Goal: Find specific page/section: Find specific page/section

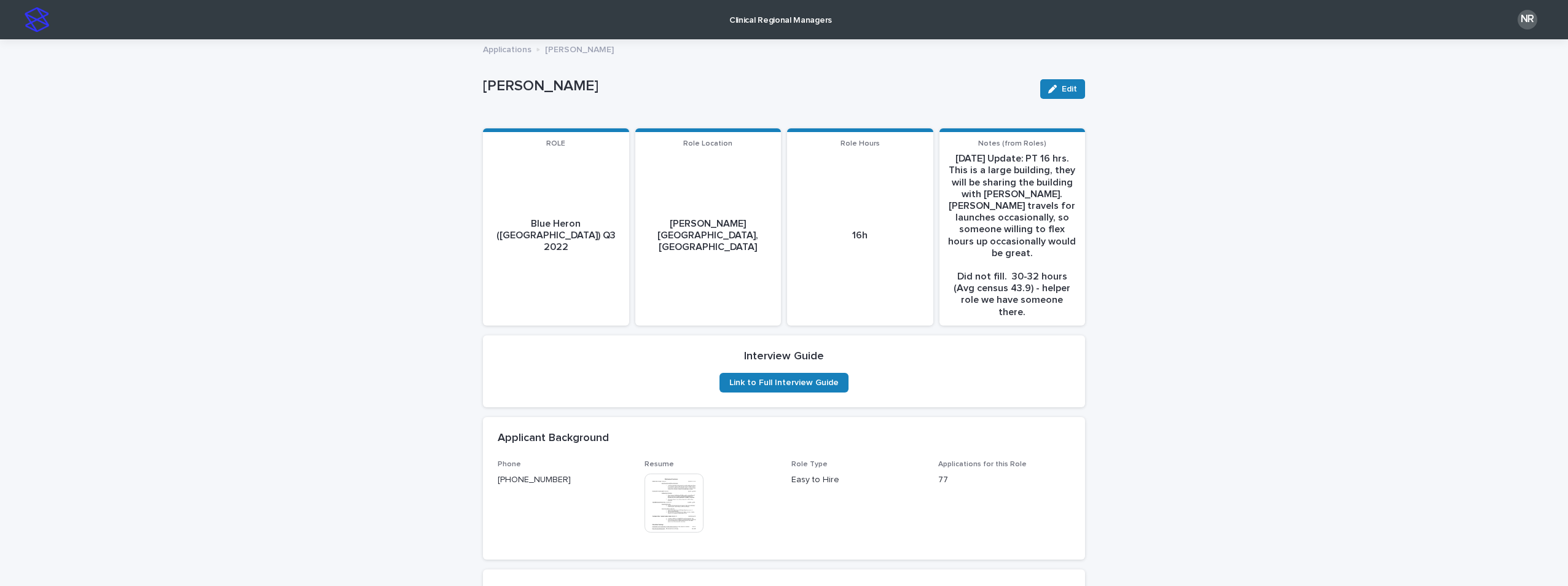
click at [39, 23] on img at bounding box center [36, 19] width 24 height 24
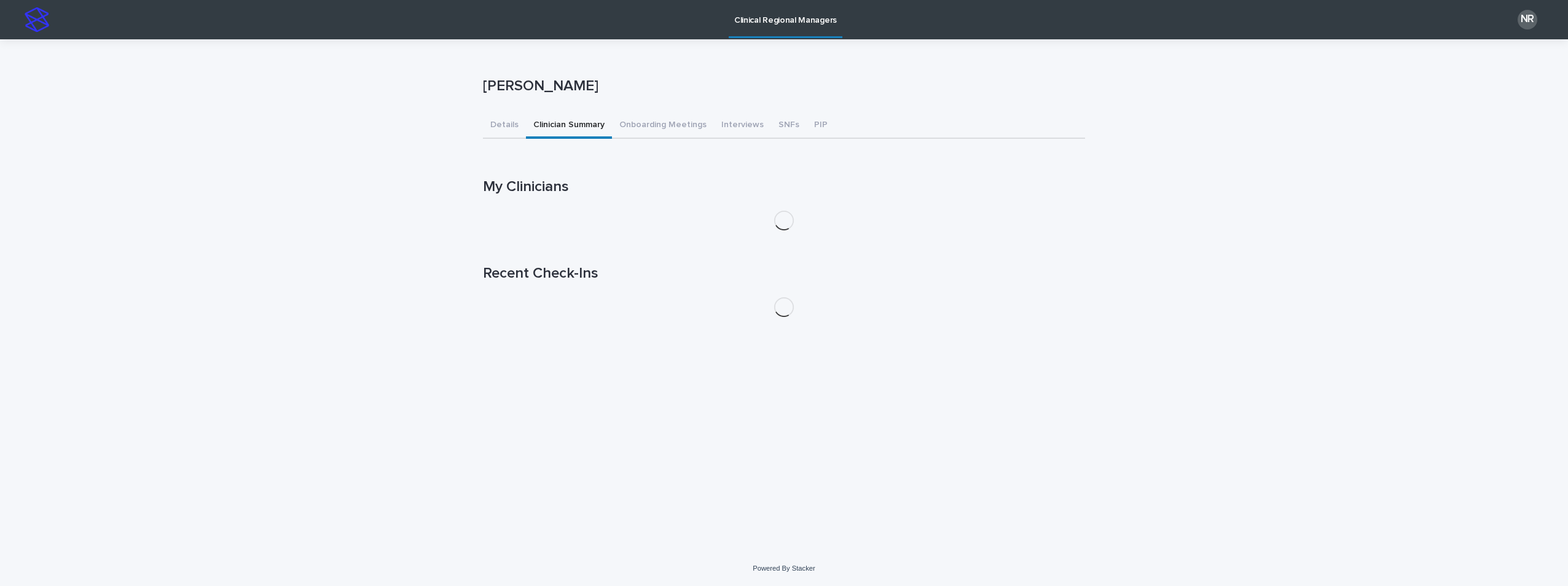
click at [576, 120] on button "Clinician Summary" at bounding box center [569, 126] width 86 height 26
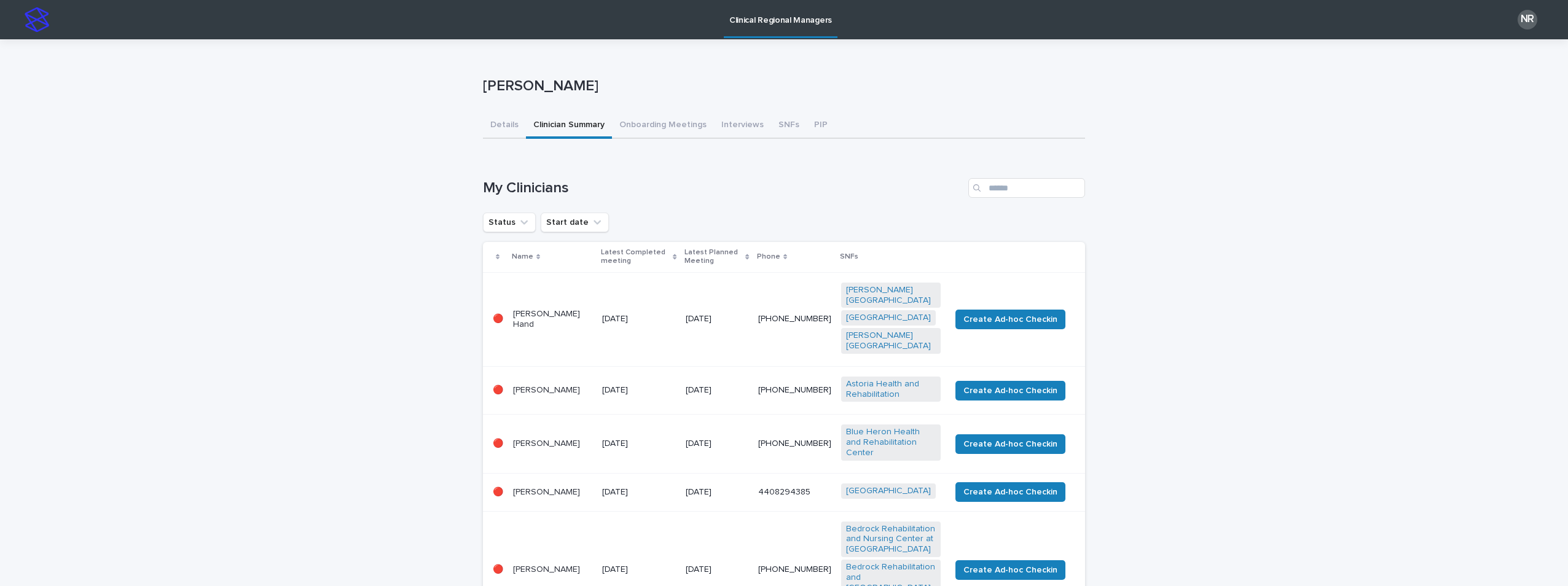
click at [34, 23] on img at bounding box center [36, 19] width 24 height 24
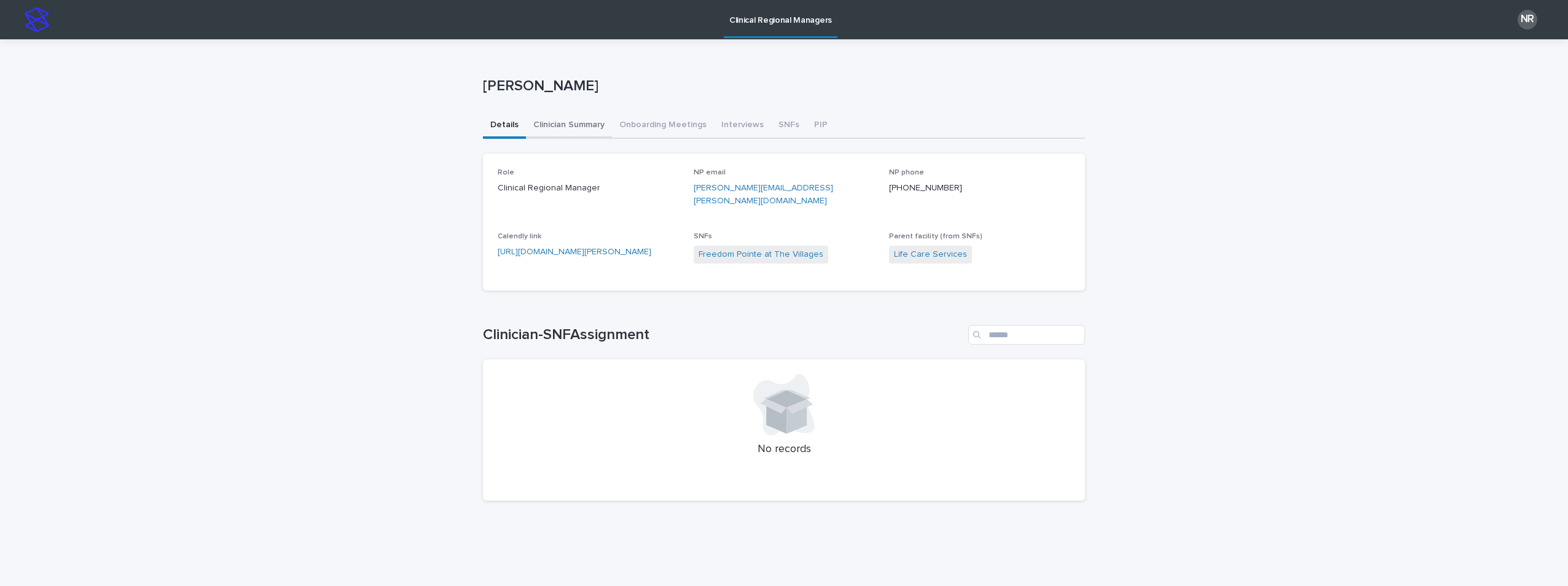
click at [552, 122] on button "Clinician Summary" at bounding box center [569, 126] width 86 height 26
